Goal: Entertainment & Leisure: Consume media (video, audio)

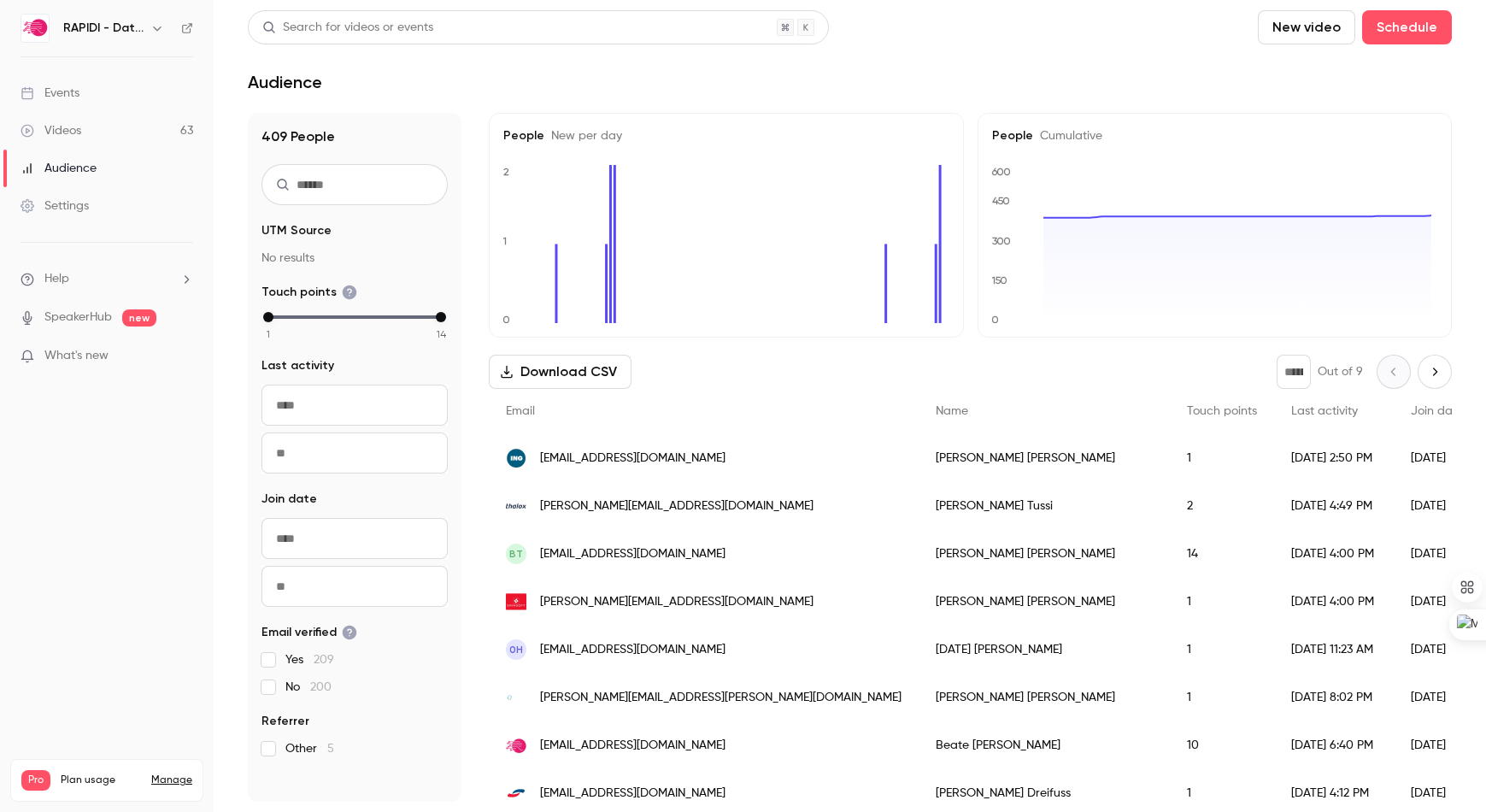
click at [78, 130] on div "Videos" at bounding box center [51, 130] width 61 height 17
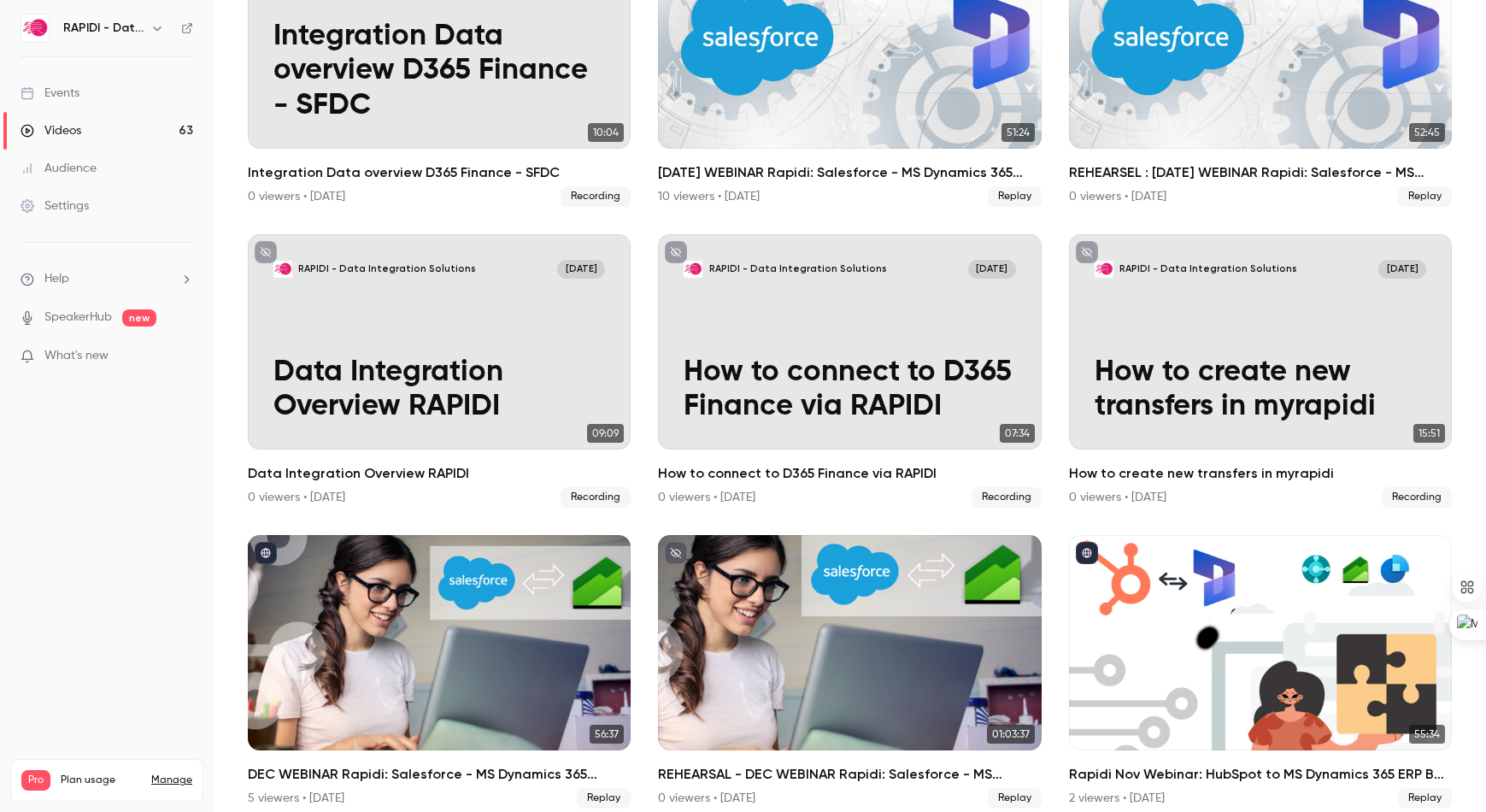
scroll to position [2588, 0]
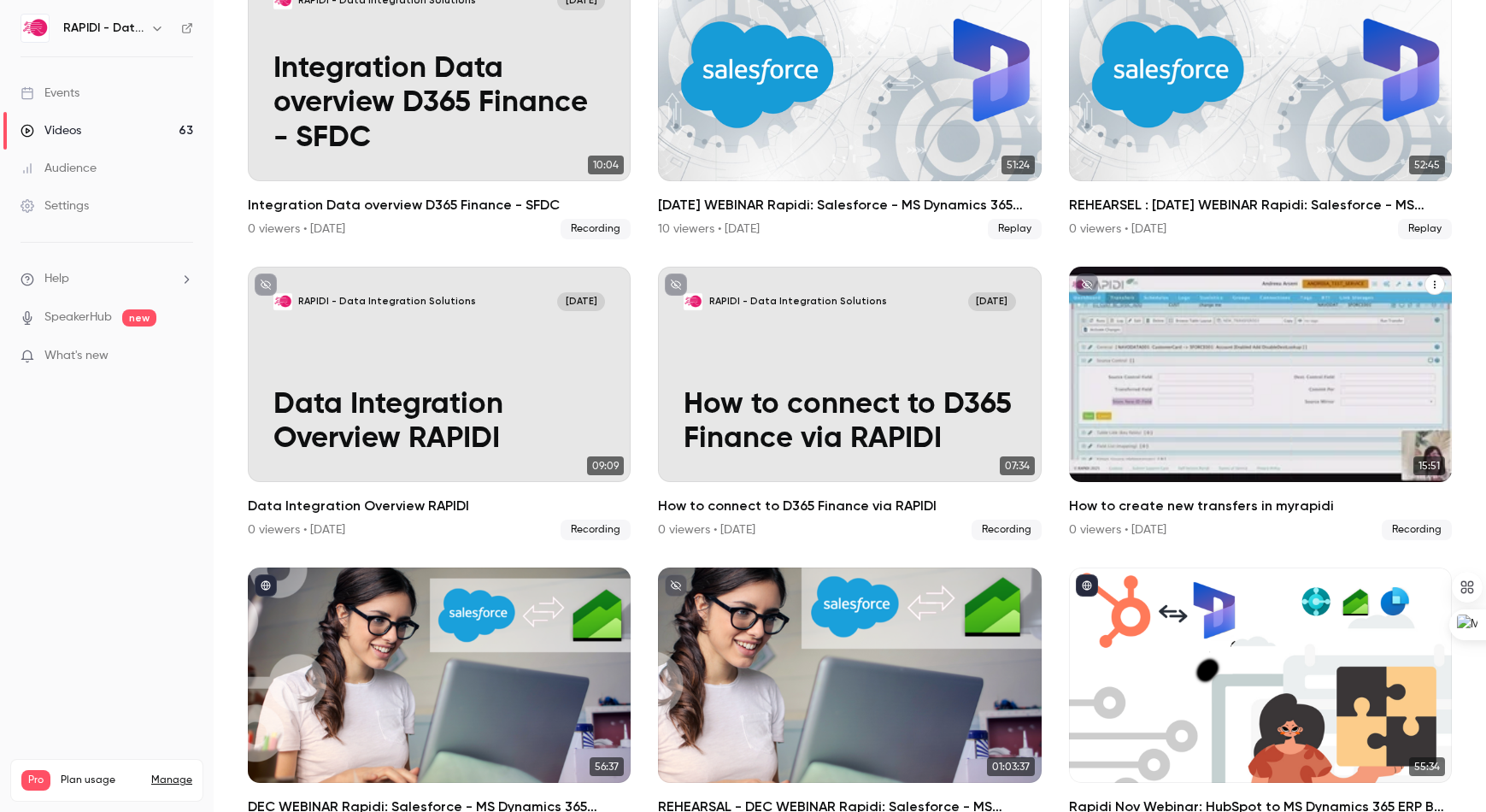
click at [1220, 350] on div "RAPIDI - Data Integration Solutions [DATE] How to create new transfers in myrap…" at bounding box center [1261, 374] width 383 height 215
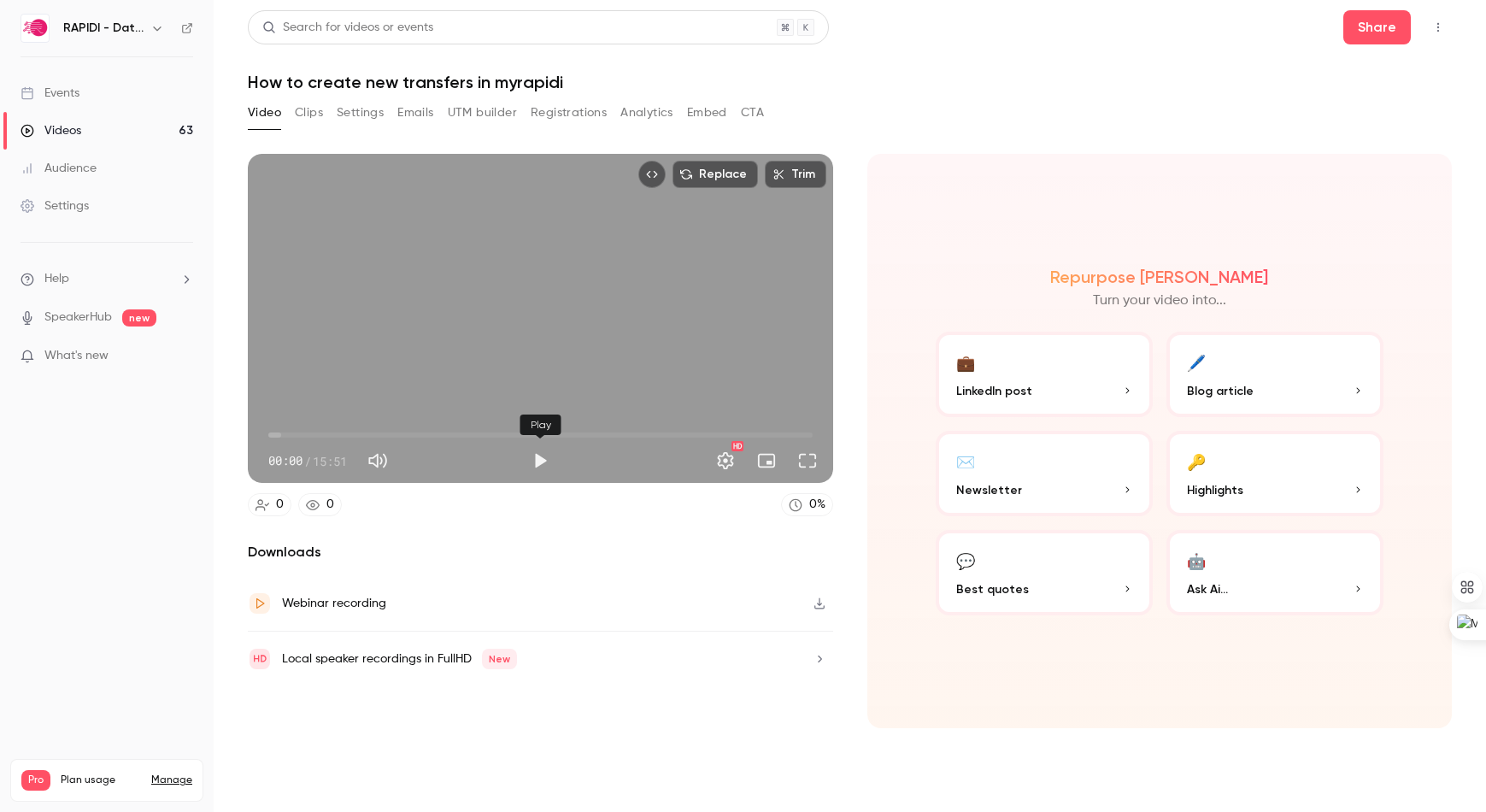
click at [539, 461] on button "Play" at bounding box center [540, 460] width 34 height 34
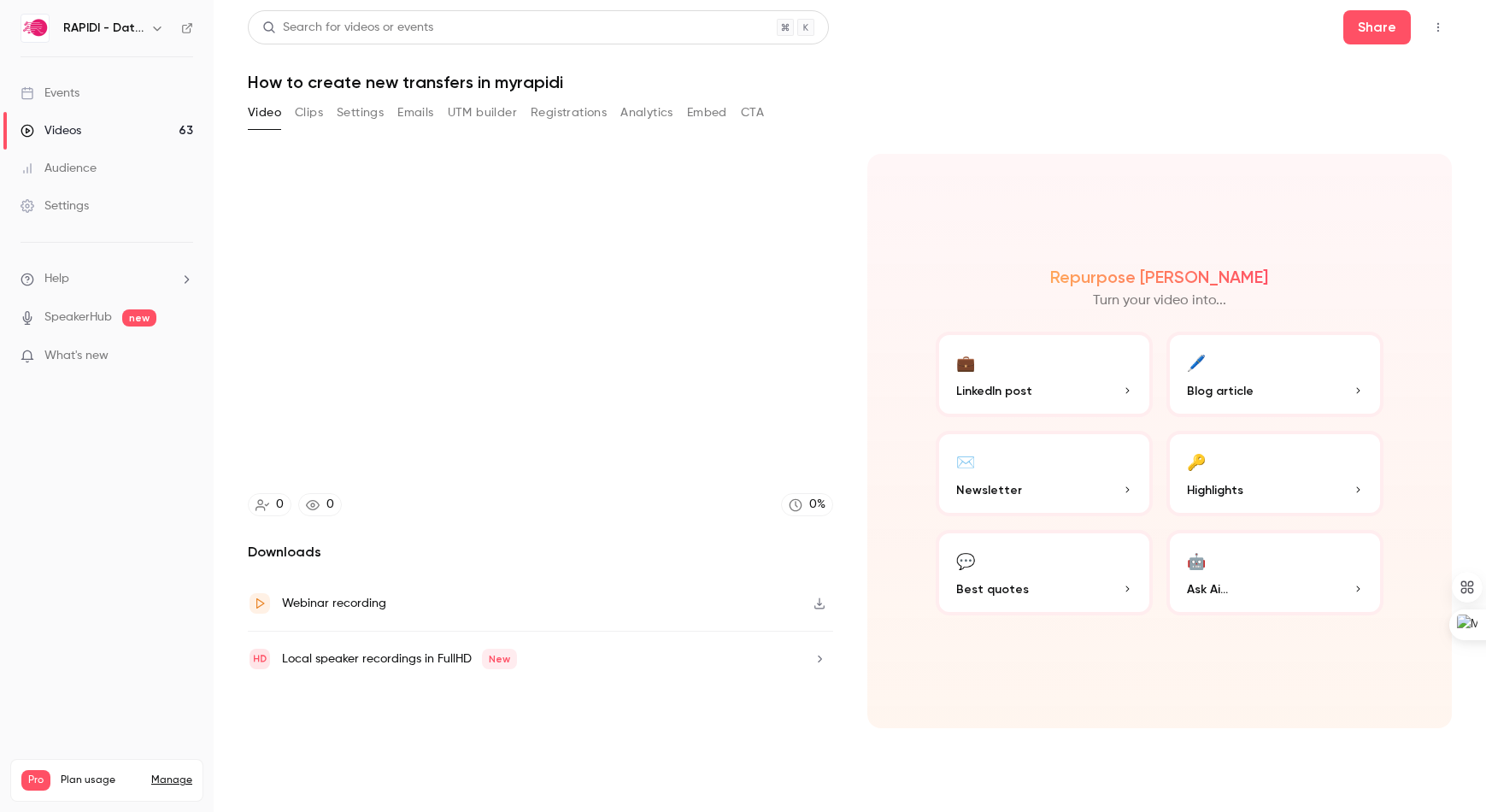
click at [818, 605] on icon "button" at bounding box center [819, 603] width 14 height 12
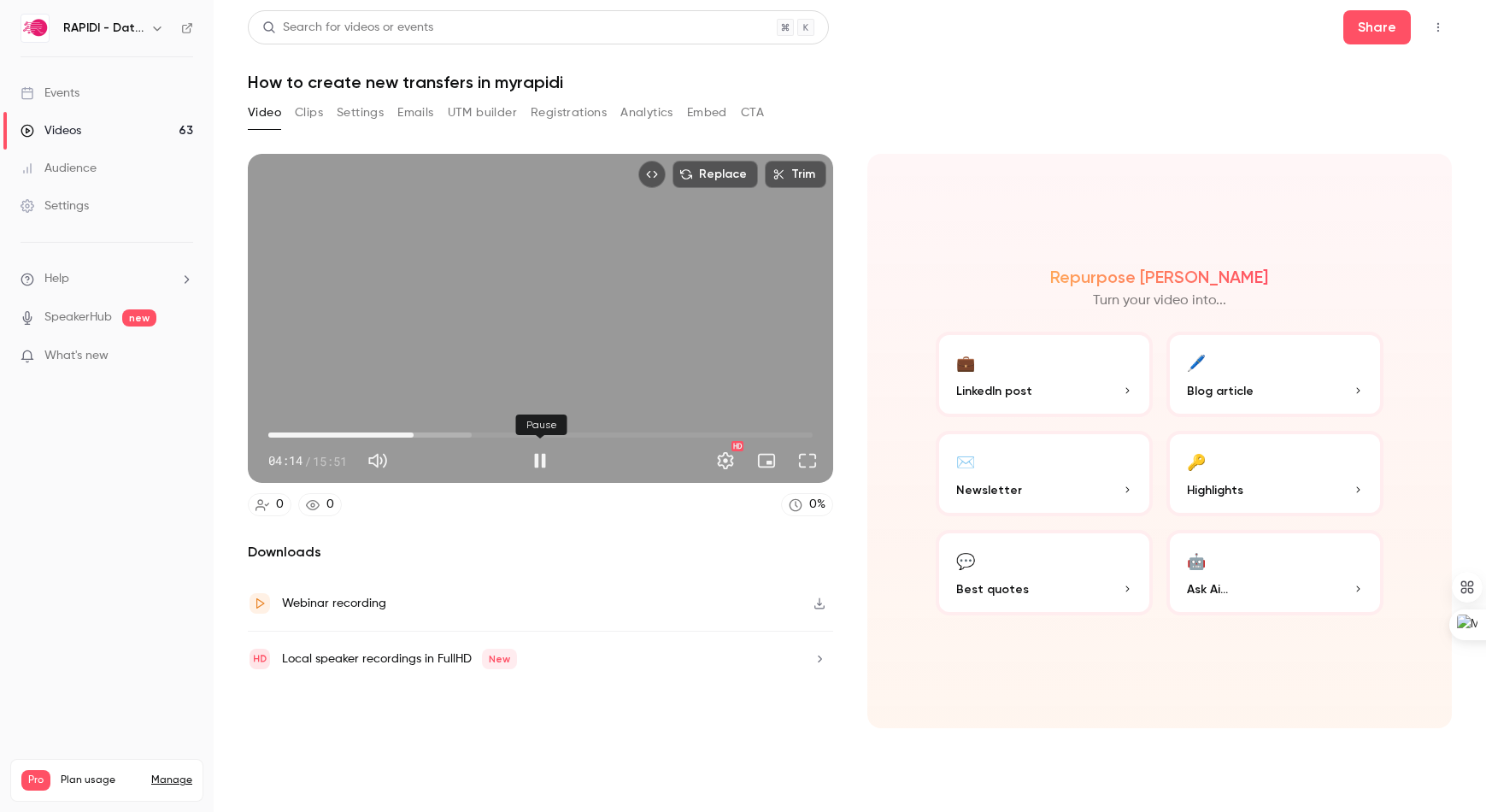
click at [546, 463] on button "Pause" at bounding box center [540, 460] width 34 height 34
type input "*****"
